Goal: Obtain resource: Download file/media

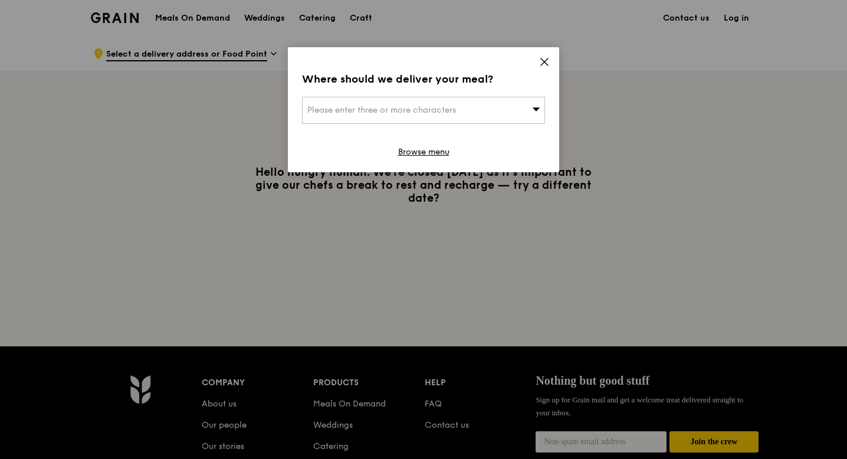
click at [406, 110] on span "Please enter three or more characters" at bounding box center [381, 110] width 149 height 10
click at [549, 60] on icon at bounding box center [544, 62] width 11 height 11
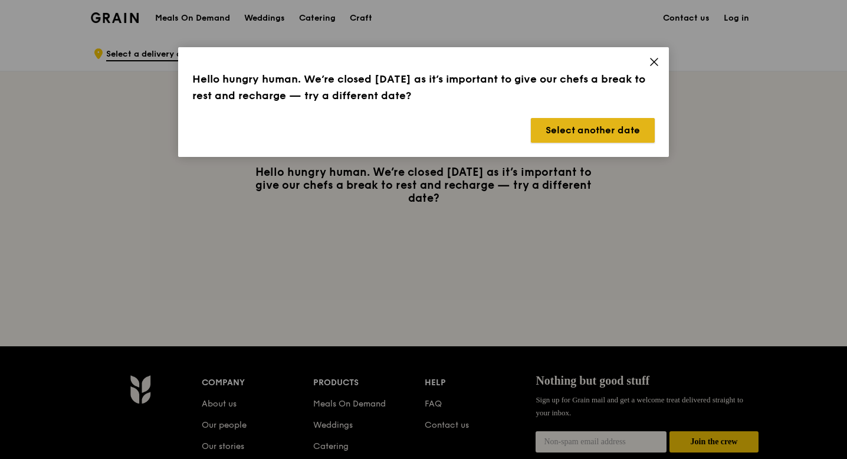
click at [593, 129] on button "Select another date" at bounding box center [593, 130] width 124 height 25
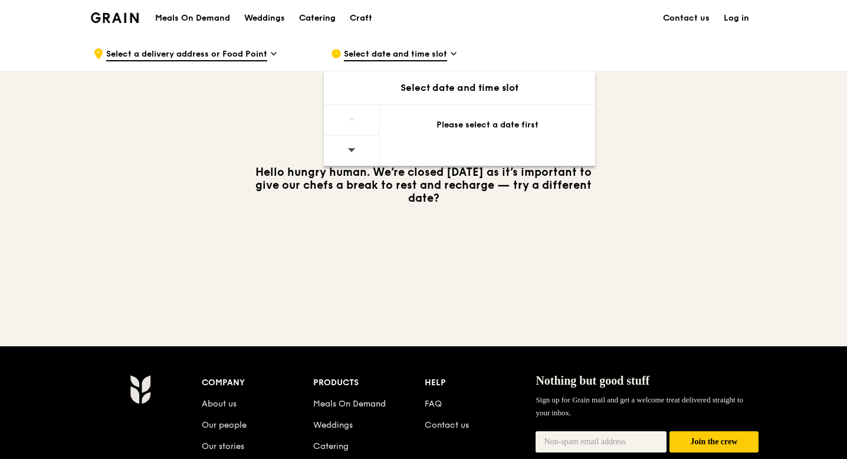
click at [330, 21] on div "Catering" at bounding box center [317, 18] width 37 height 35
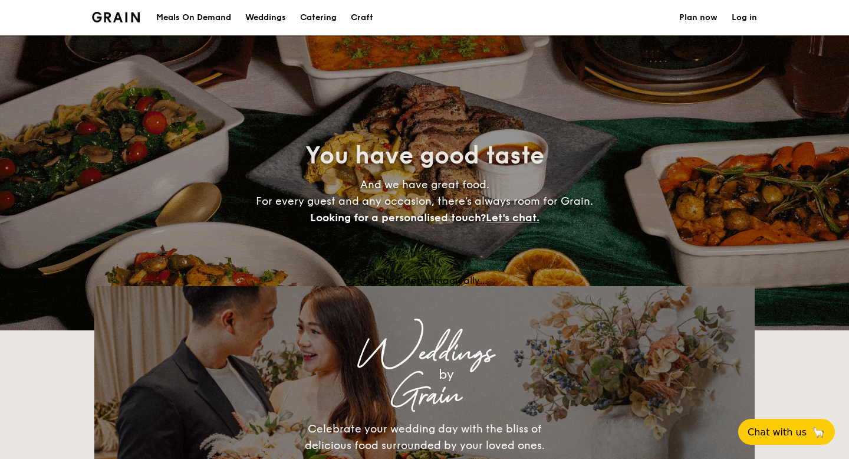
select select
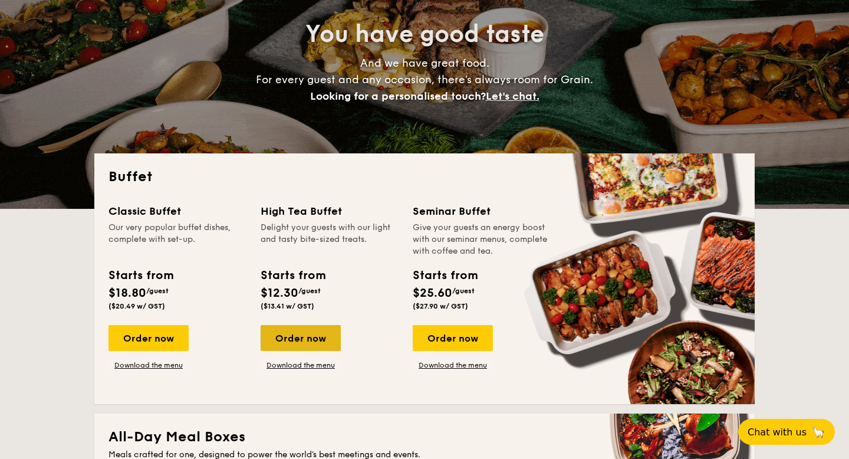
scroll to position [122, 0]
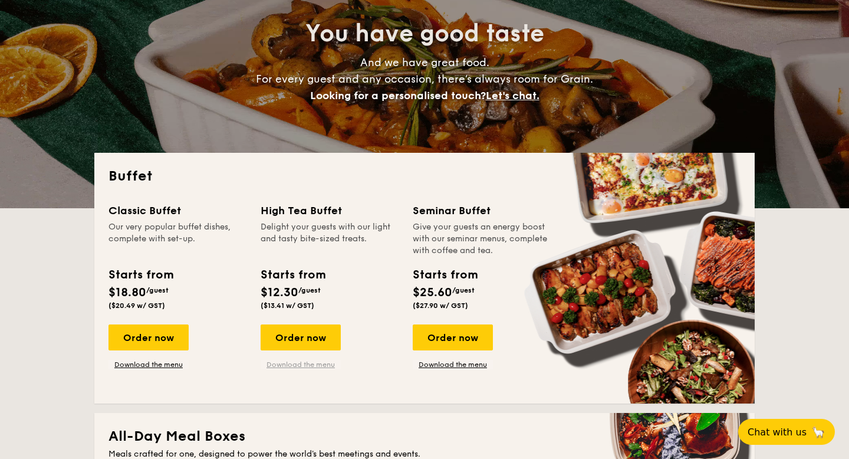
click at [304, 360] on link "Download the menu" at bounding box center [301, 364] width 80 height 9
